Goal: Task Accomplishment & Management: Use online tool/utility

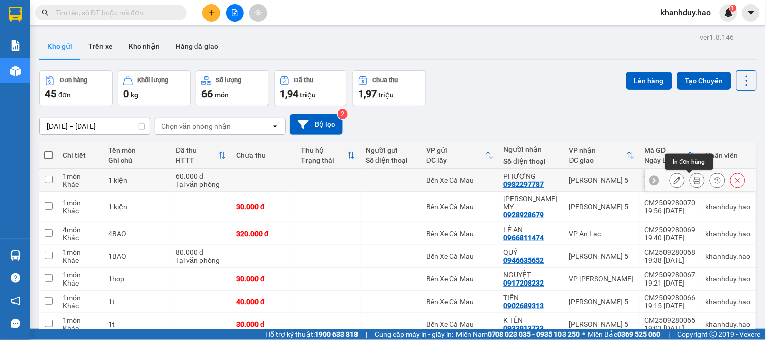
click at [693, 182] on icon at bounding box center [696, 180] width 7 height 7
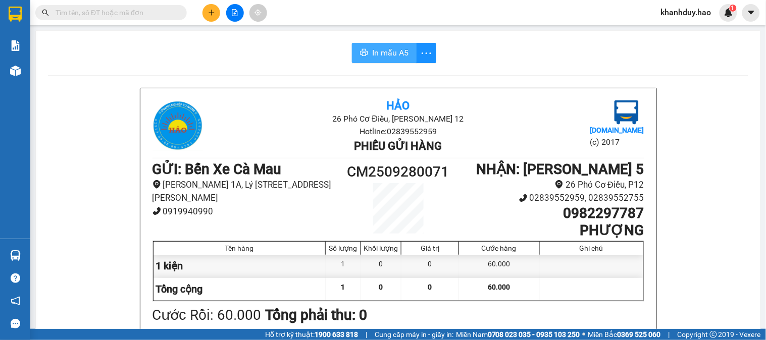
drag, startPoint x: 381, startPoint y: 49, endPoint x: 384, endPoint y: 58, distance: 8.5
click at [381, 49] on span "In mẫu A5" at bounding box center [390, 52] width 36 height 13
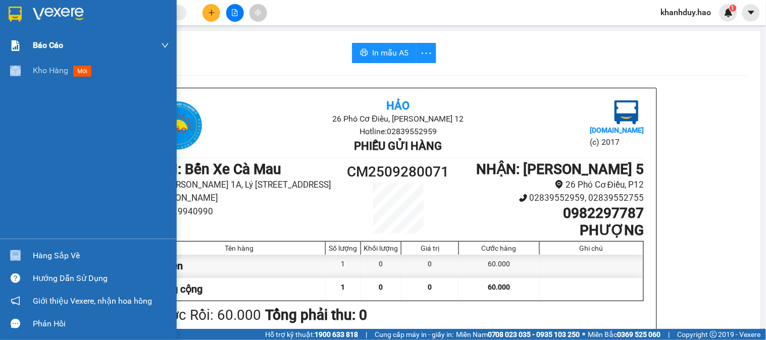
click at [32, 78] on div "Kho hàng mới" at bounding box center [88, 70] width 177 height 25
click at [33, 78] on div "Kho hàng mới" at bounding box center [101, 70] width 136 height 25
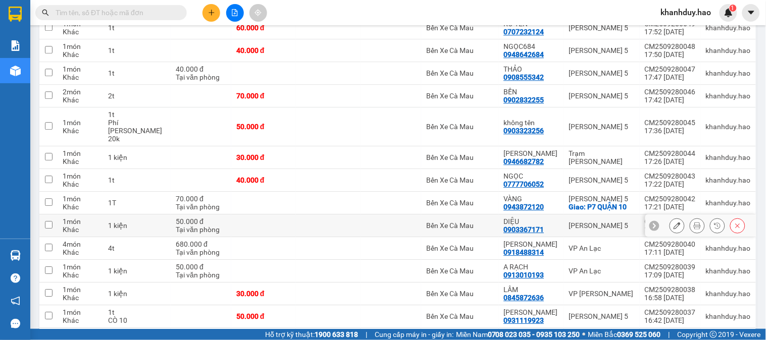
scroll to position [729, 0]
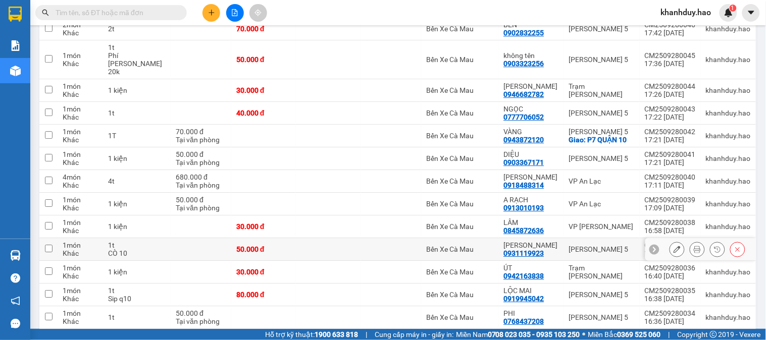
click at [130, 238] on td "1t CÒ 10" at bounding box center [137, 249] width 68 height 23
checkbox input "true"
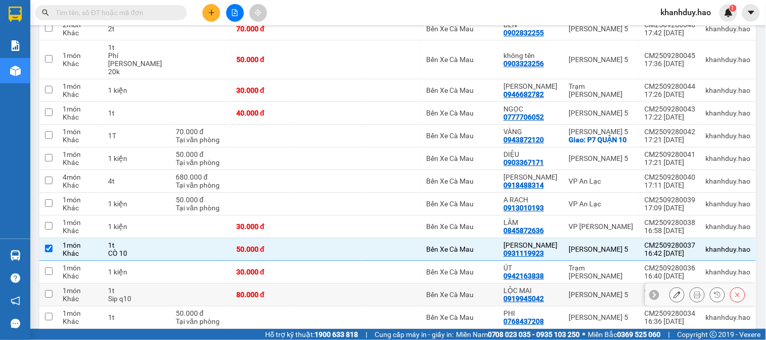
click at [138, 287] on div "1t" at bounding box center [137, 291] width 58 height 8
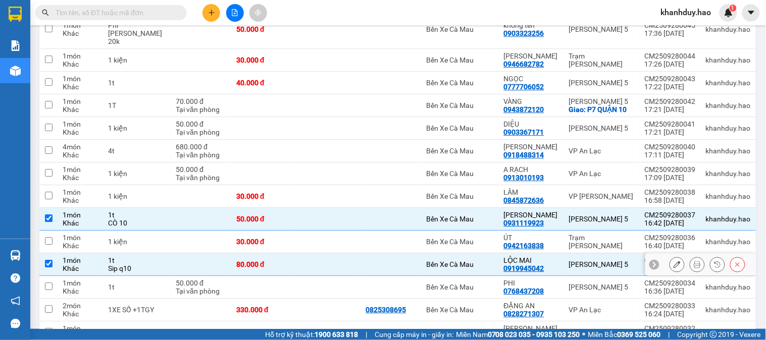
scroll to position [785, 0]
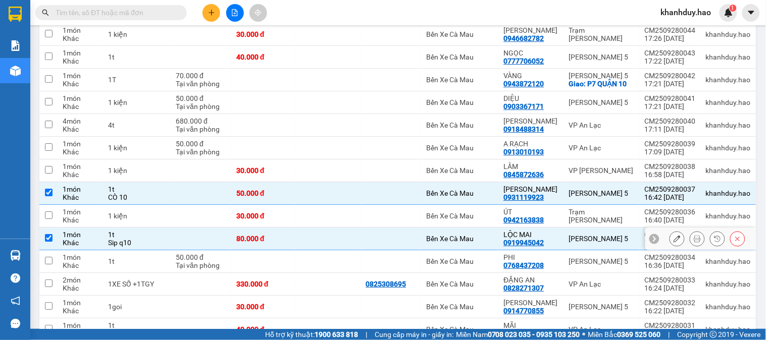
click at [175, 228] on td at bounding box center [201, 239] width 61 height 23
checkbox input "false"
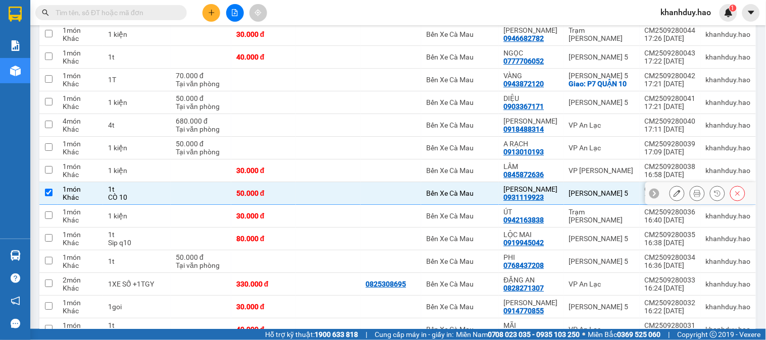
click at [171, 182] on td at bounding box center [201, 193] width 61 height 23
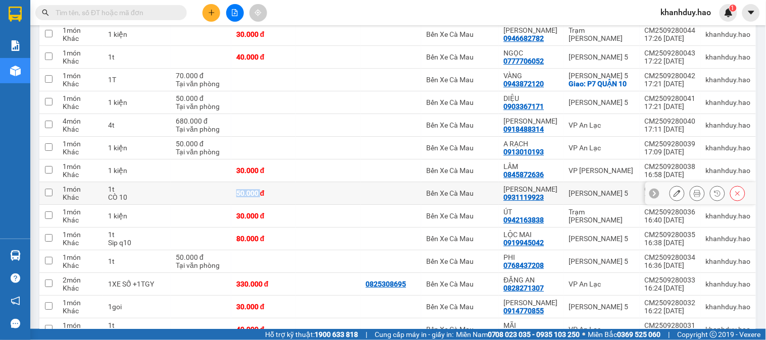
click at [171, 182] on td at bounding box center [201, 193] width 61 height 23
checkbox input "true"
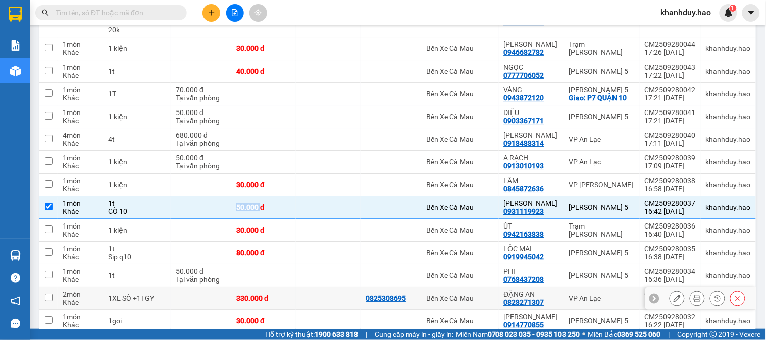
scroll to position [841, 0]
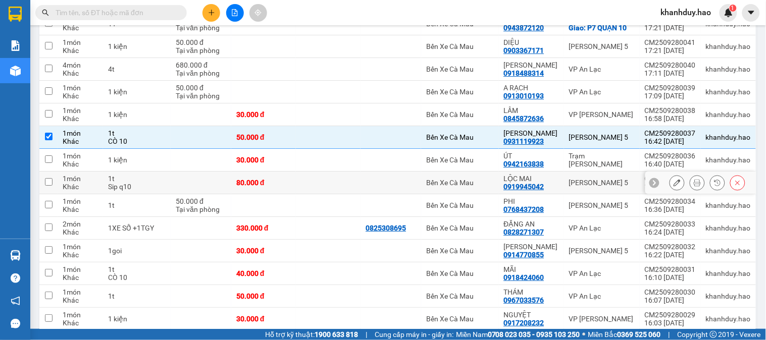
click at [132, 172] on td "1t Sip q10" at bounding box center [137, 183] width 68 height 23
checkbox input "true"
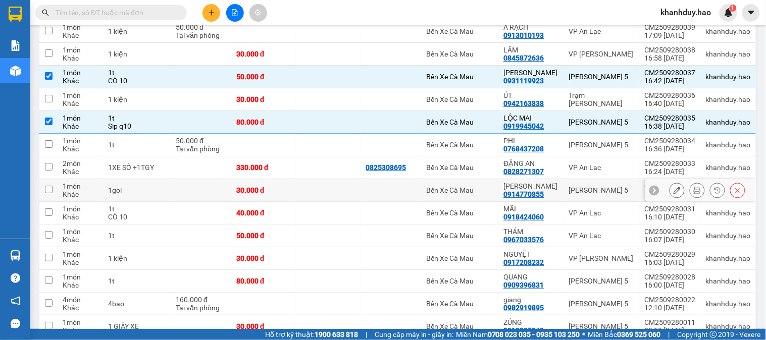
scroll to position [906, 0]
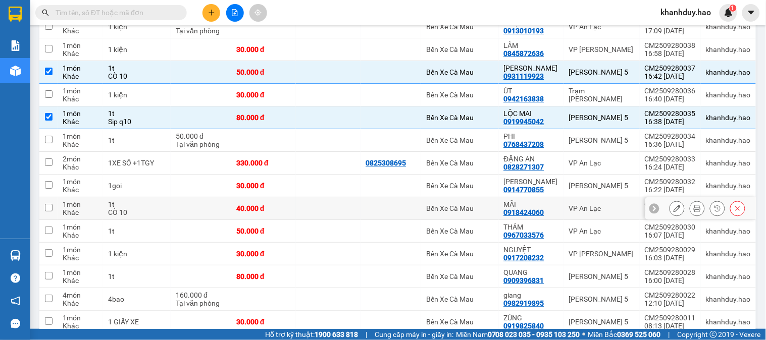
click at [132, 208] on div "CÒ 10" at bounding box center [137, 212] width 58 height 8
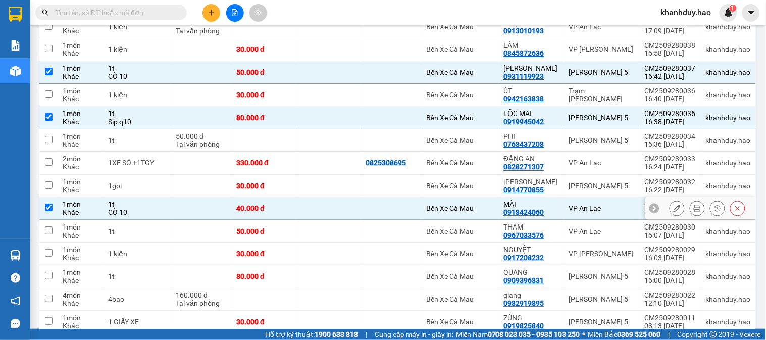
click at [147, 208] on div "CÒ 10" at bounding box center [137, 212] width 58 height 8
checkbox input "false"
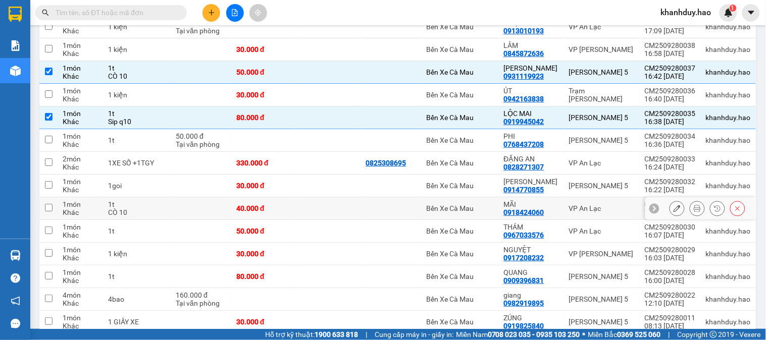
scroll to position [850, 0]
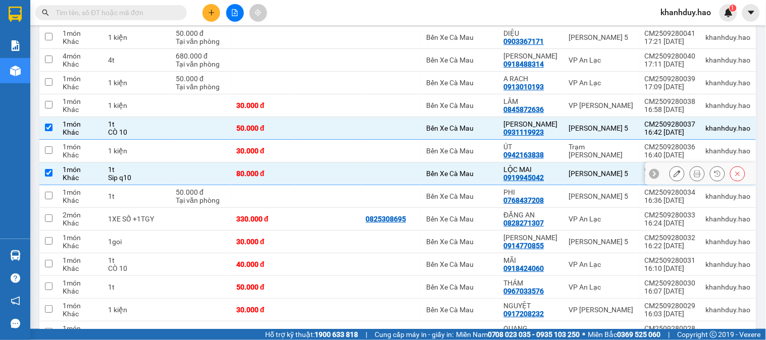
click at [135, 174] on div "Sip q10" at bounding box center [137, 178] width 58 height 8
checkbox input "false"
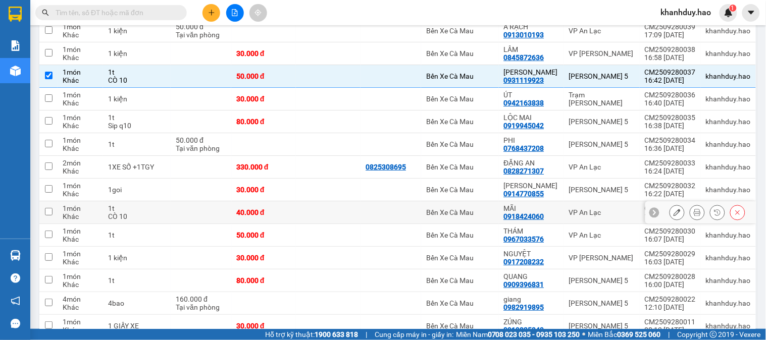
scroll to position [906, 0]
